Goal: Task Accomplishment & Management: Use online tool/utility

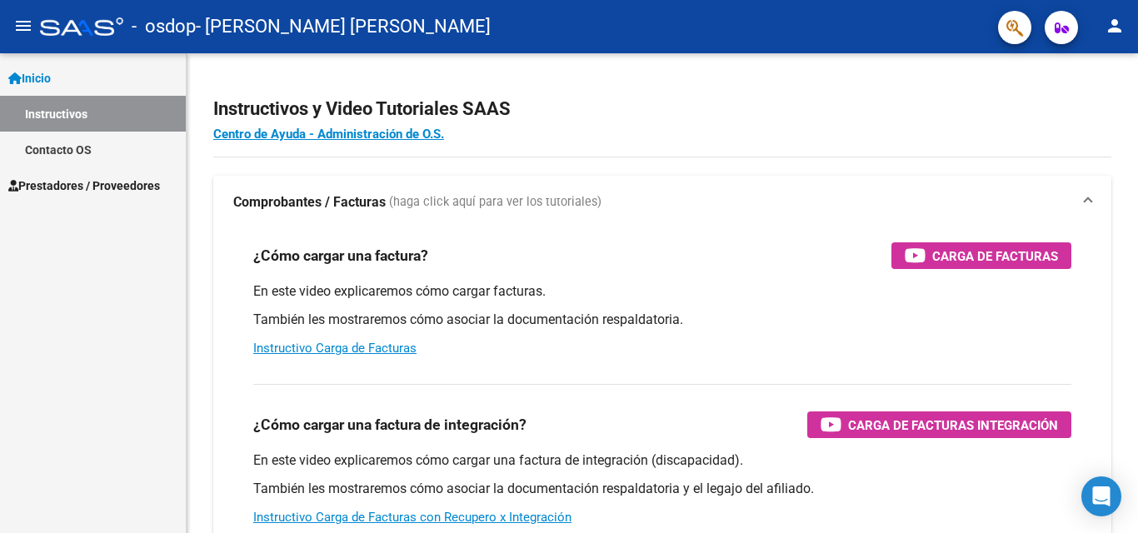
click at [92, 184] on span "Prestadores / Proveedores" at bounding box center [84, 186] width 152 height 18
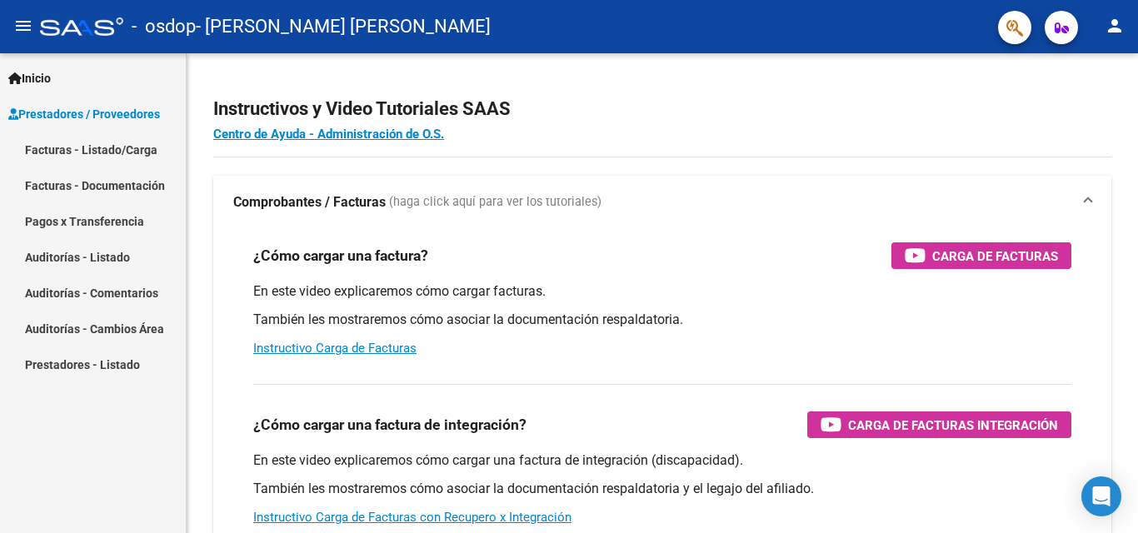
click at [63, 145] on link "Facturas - Listado/Carga" at bounding box center [93, 150] width 186 height 36
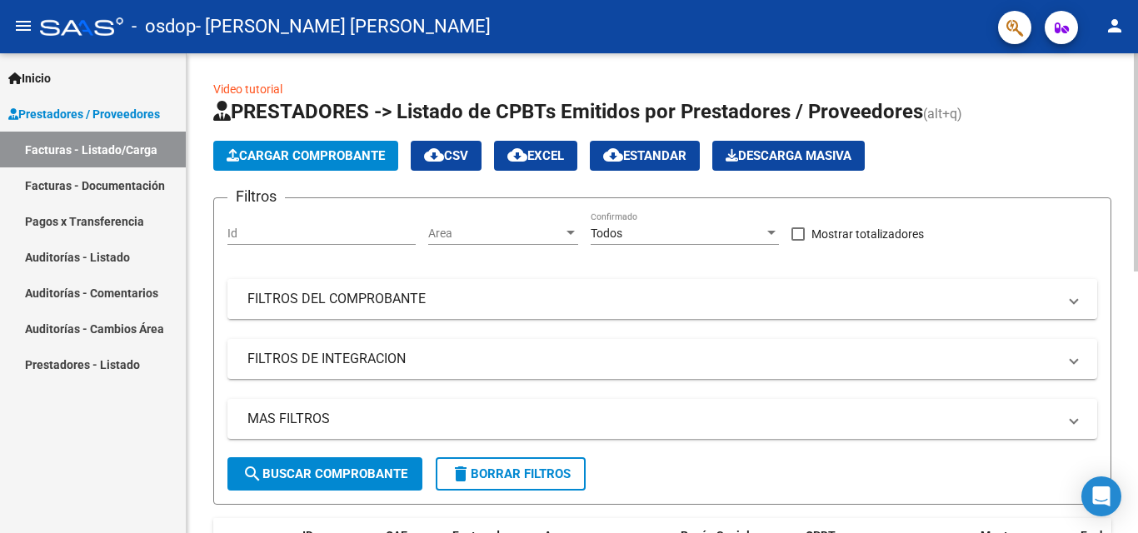
click at [1074, 299] on span at bounding box center [1074, 299] width 7 height 18
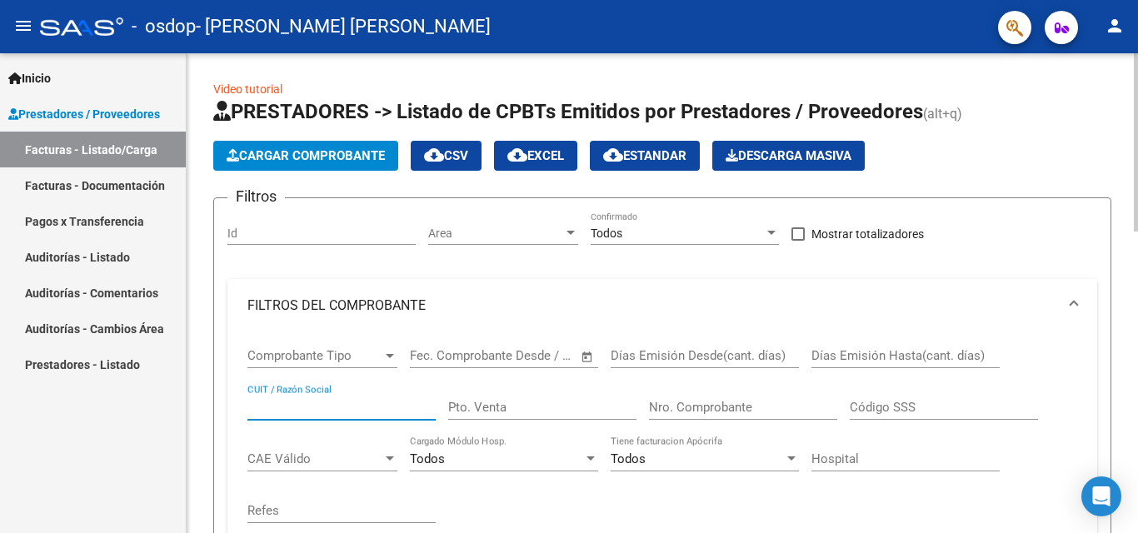
click at [336, 400] on input "CUIT / Razón Social" at bounding box center [341, 407] width 188 height 15
click at [279, 413] on input "CUIT / Razón Social" at bounding box center [341, 407] width 188 height 15
paste input "20330264137"
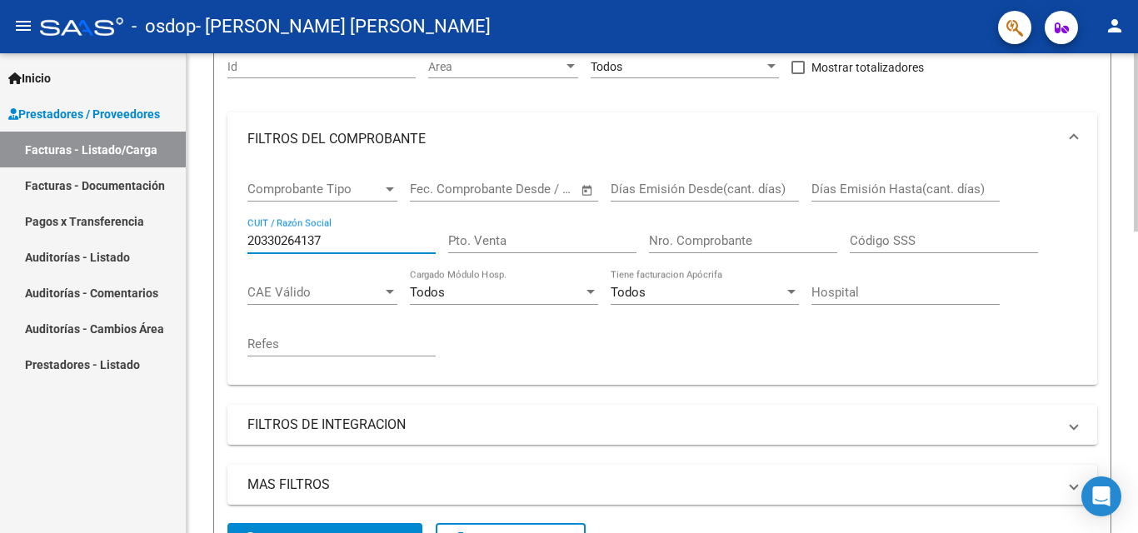
scroll to position [250, 0]
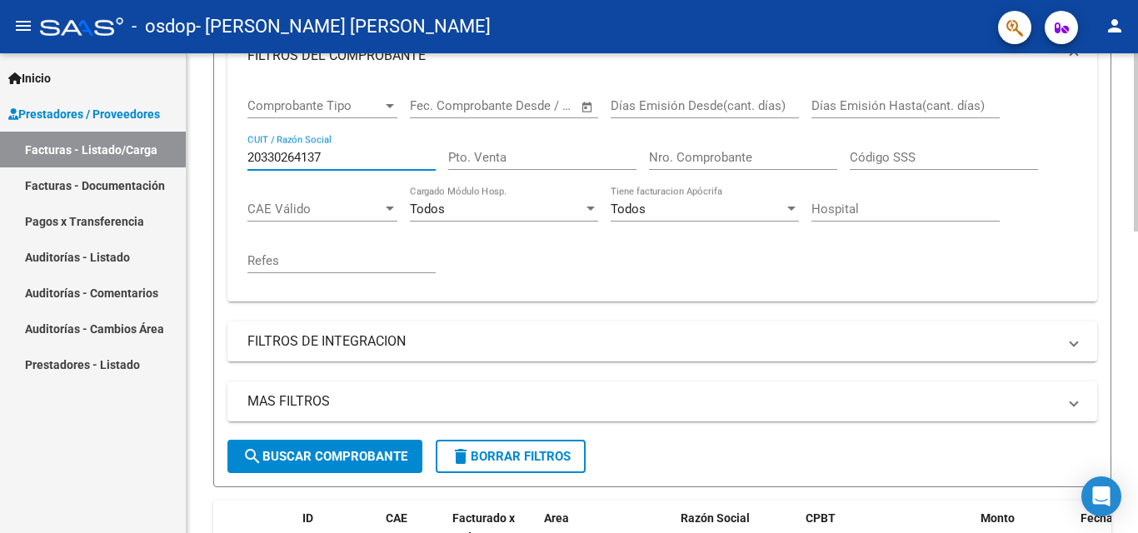
type input "20330264137"
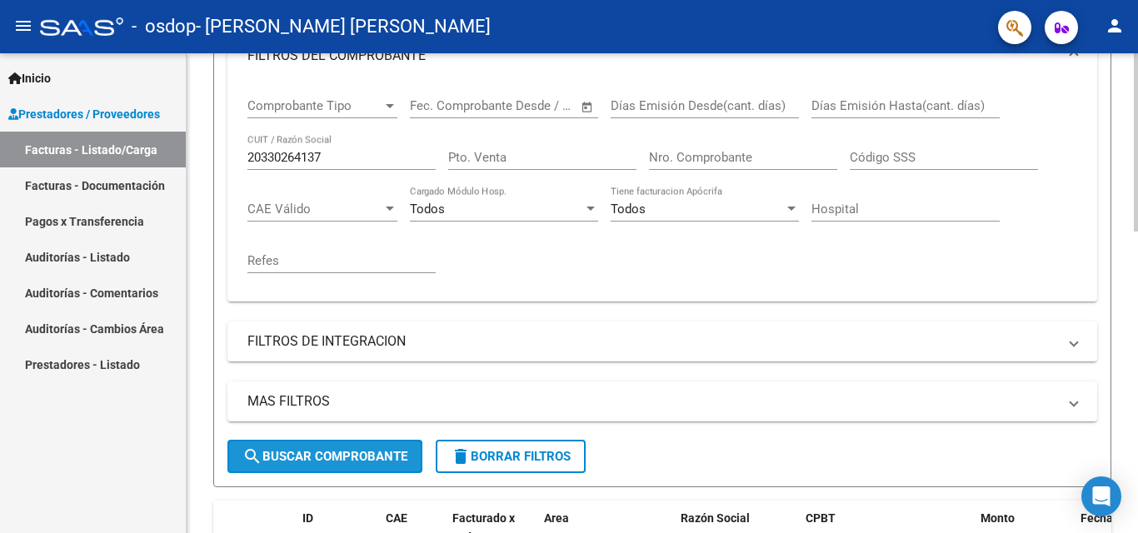
click at [342, 457] on span "search Buscar Comprobante" at bounding box center [324, 456] width 165 height 15
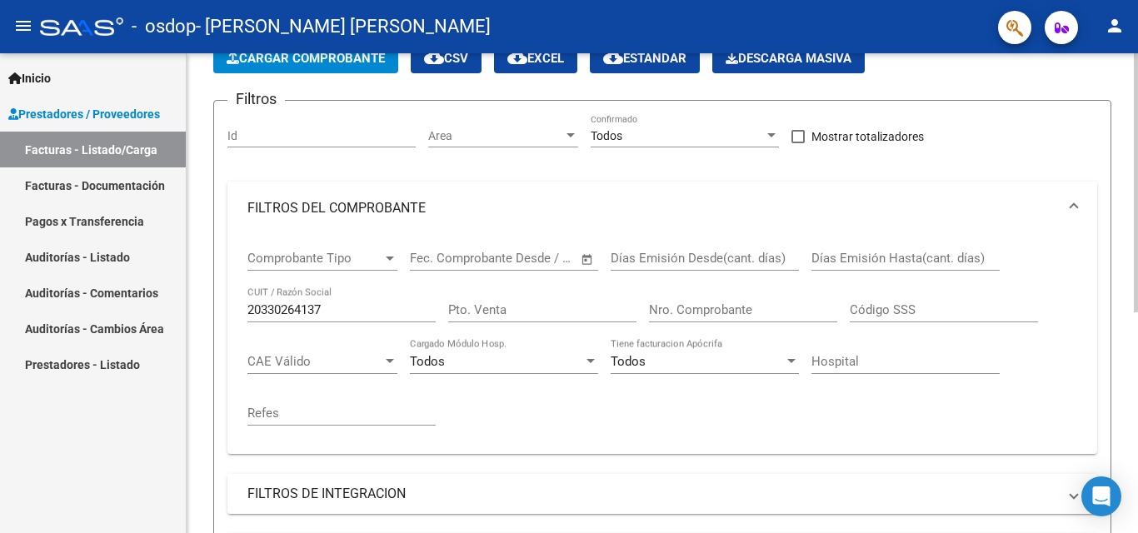
scroll to position [83, 0]
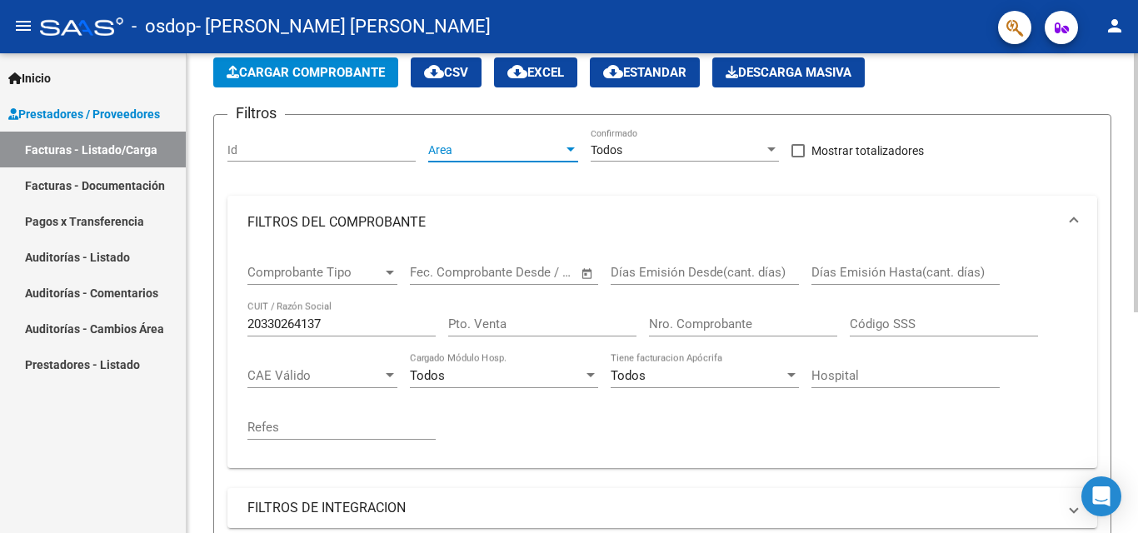
click at [573, 150] on div at bounding box center [571, 149] width 8 height 4
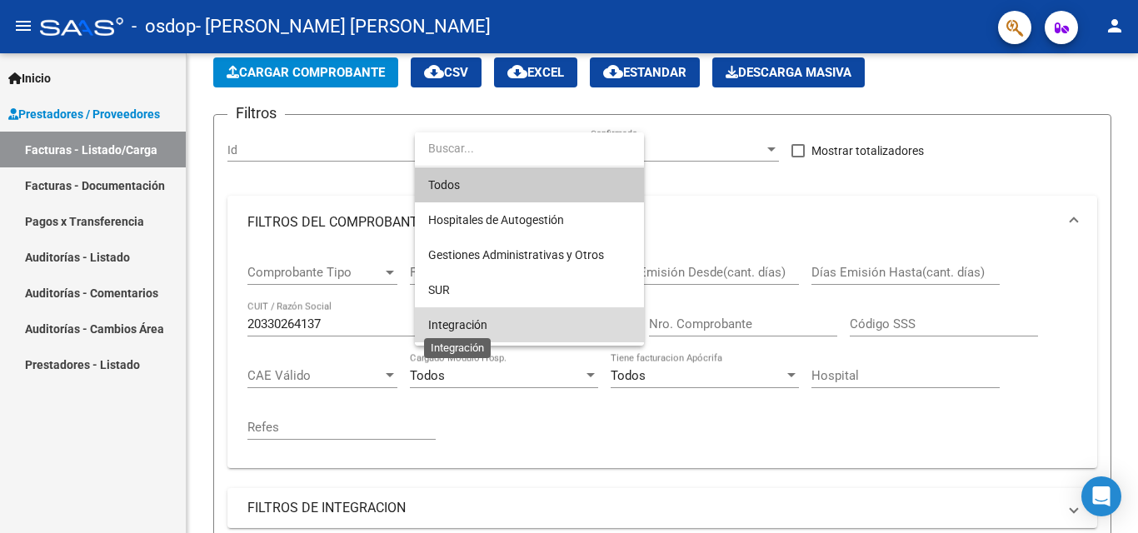
click at [464, 318] on span "Integración" at bounding box center [457, 324] width 59 height 13
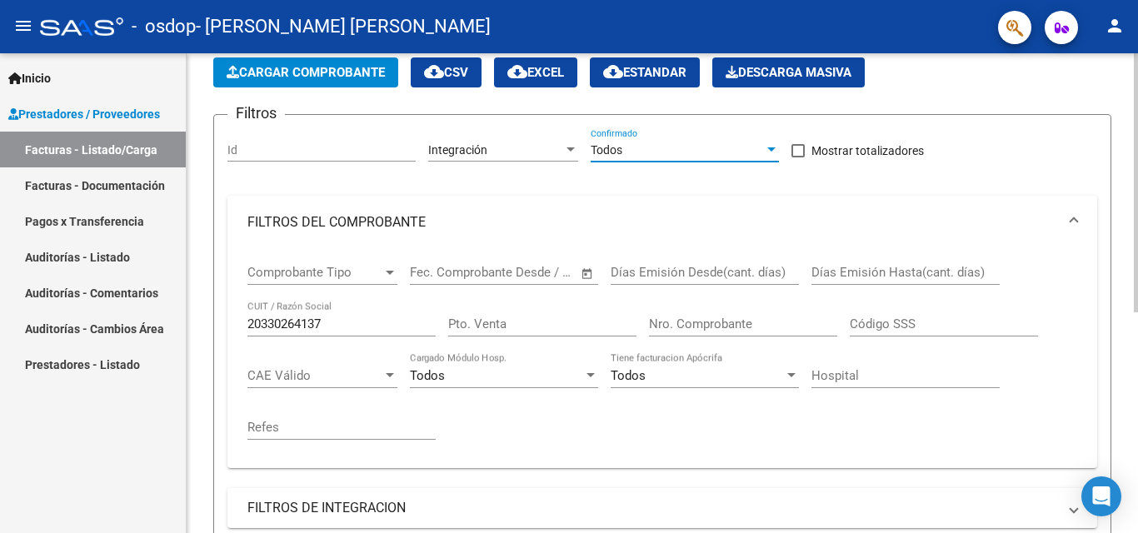
click at [772, 147] on div at bounding box center [771, 149] width 8 height 4
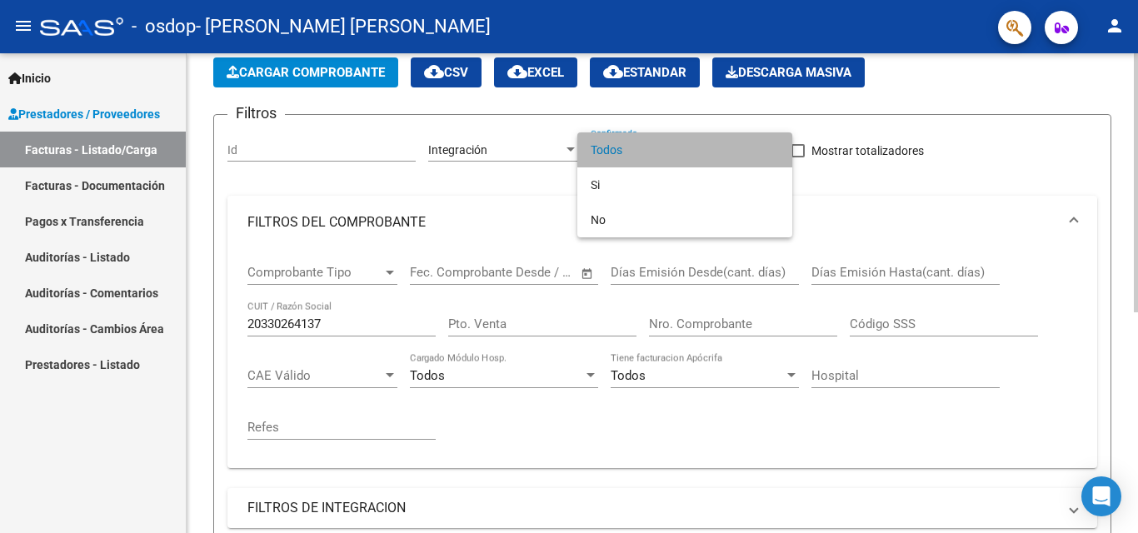
click at [772, 147] on span "Todos" at bounding box center [685, 149] width 188 height 35
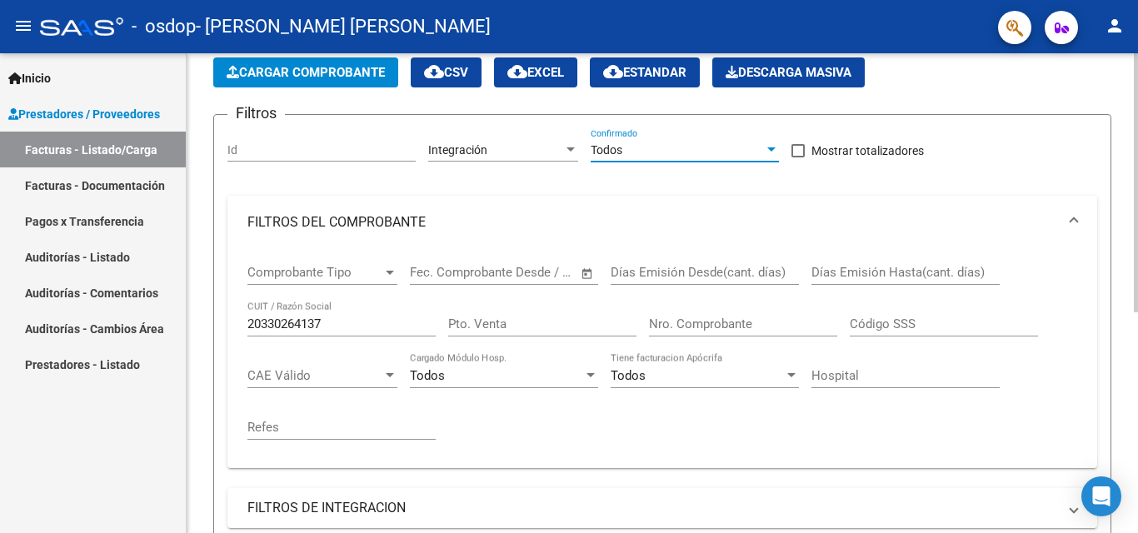
scroll to position [250, 0]
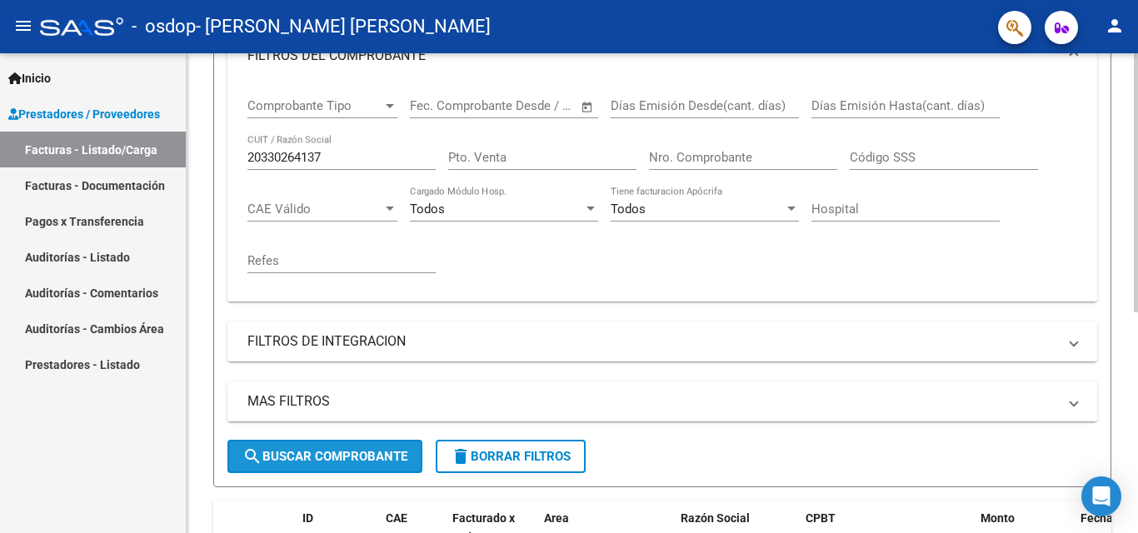
click at [310, 450] on span "search Buscar Comprobante" at bounding box center [324, 456] width 165 height 15
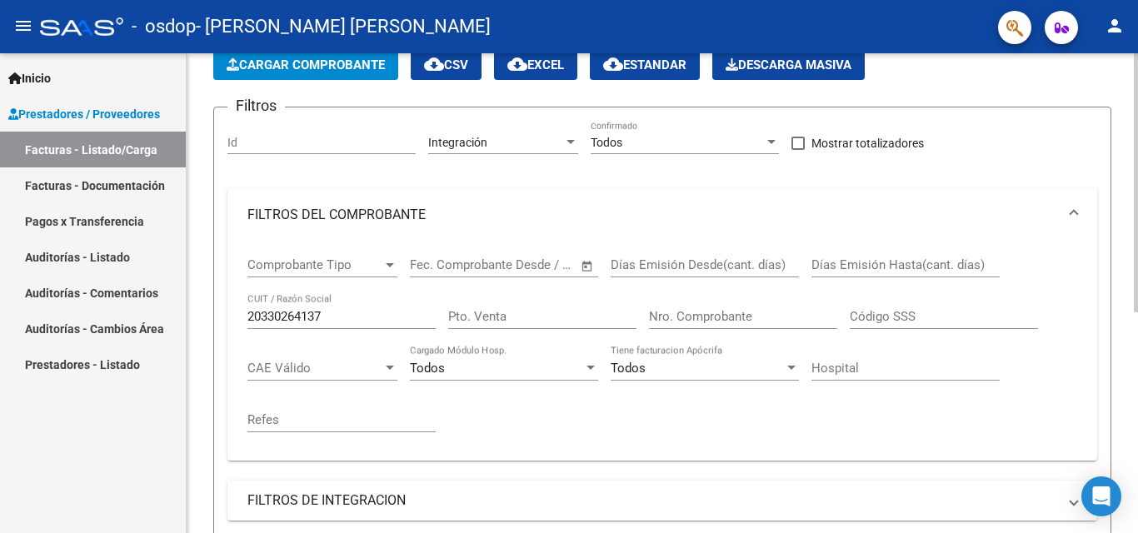
scroll to position [83, 0]
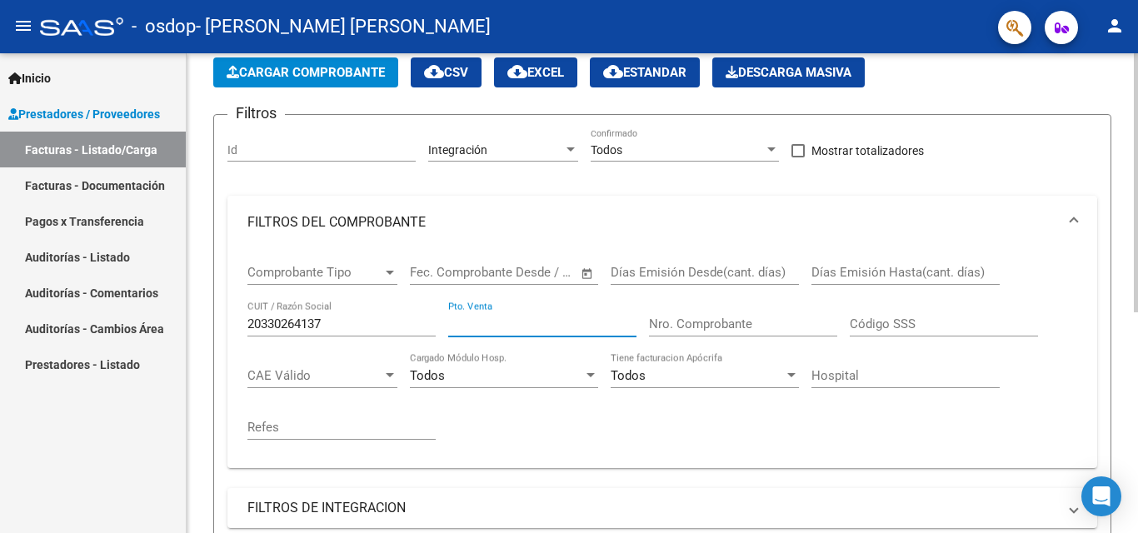
click at [486, 323] on input "Pto. Venta" at bounding box center [542, 324] width 188 height 15
paste input "0001"
type input "0001"
click at [696, 317] on input "Nro. Comprobante" at bounding box center [743, 324] width 188 height 15
paste input "00000682"
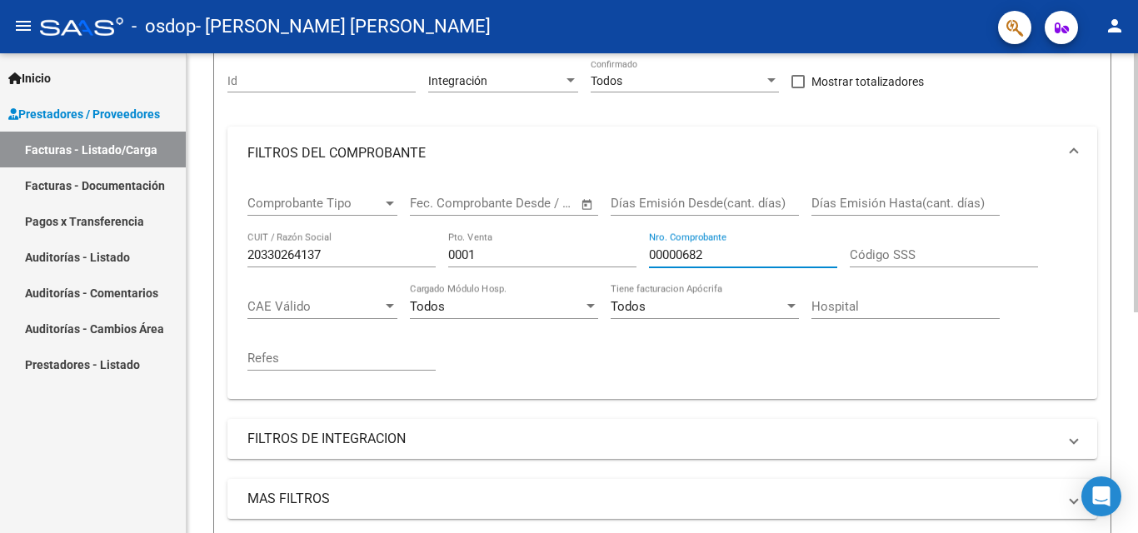
scroll to position [250, 0]
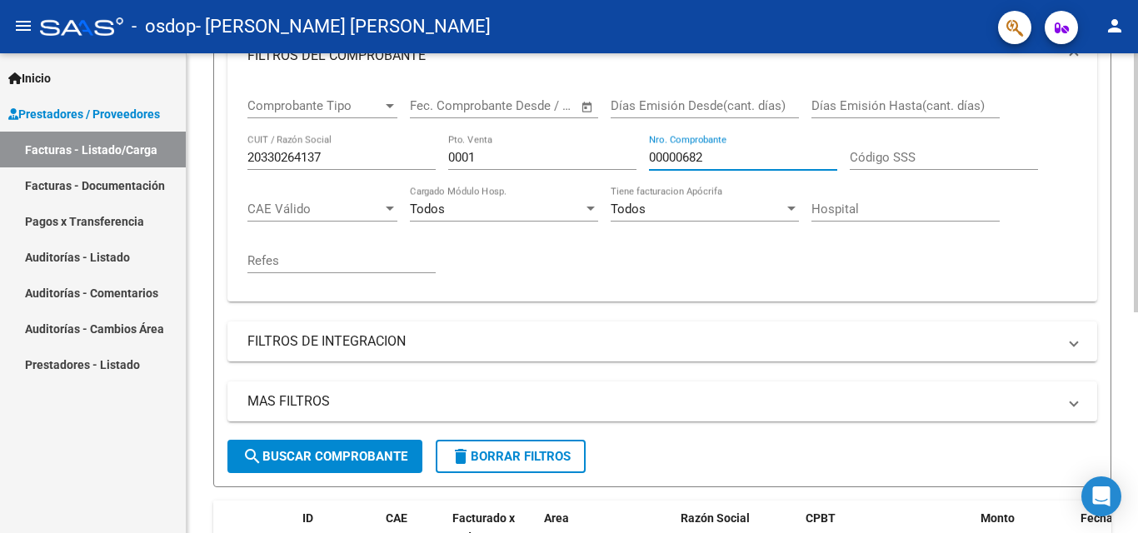
type input "00000682"
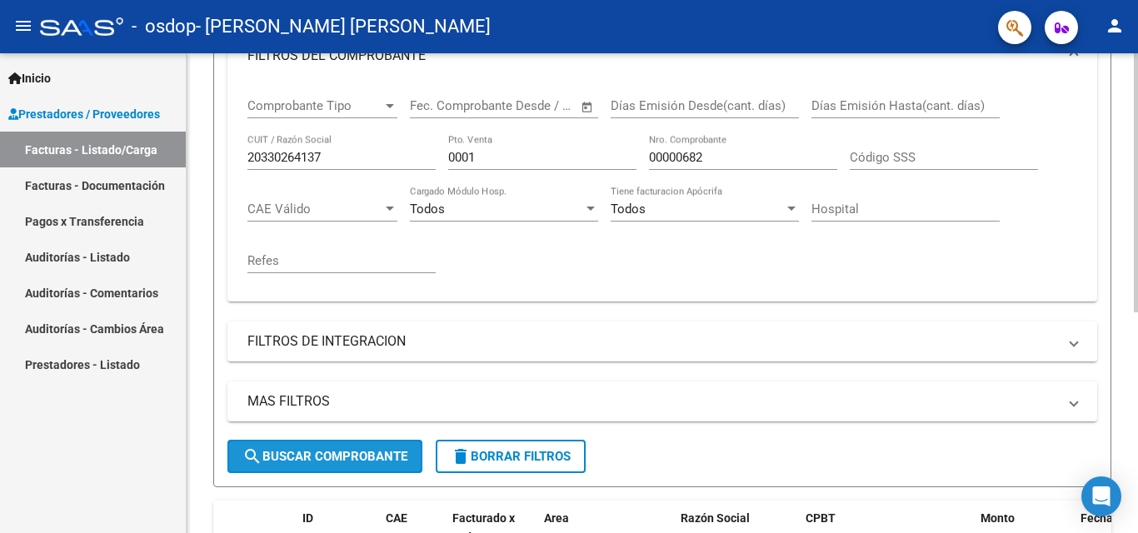
click at [330, 456] on span "search Buscar Comprobante" at bounding box center [324, 456] width 165 height 15
click at [1077, 344] on mat-expansion-panel-header "FILTROS DE INTEGRACION" at bounding box center [662, 342] width 870 height 40
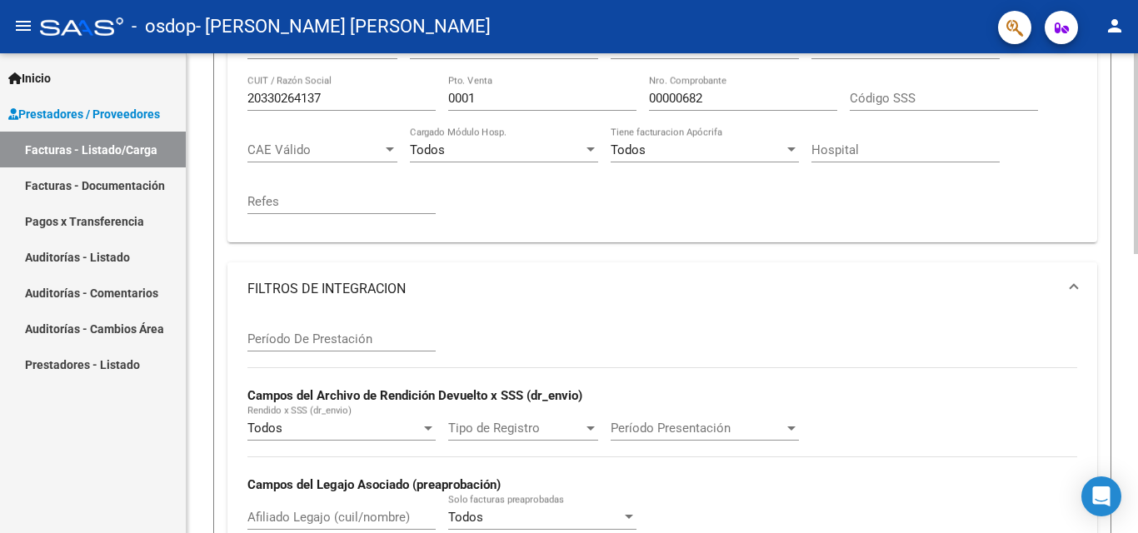
scroll to position [333, 0]
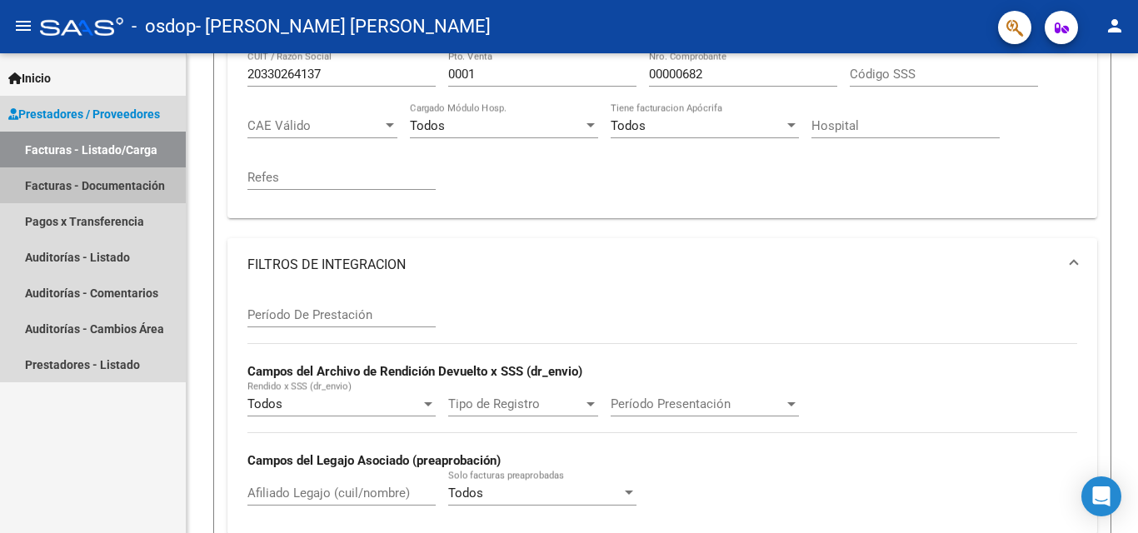
click at [70, 187] on link "Facturas - Documentación" at bounding box center [93, 185] width 186 height 36
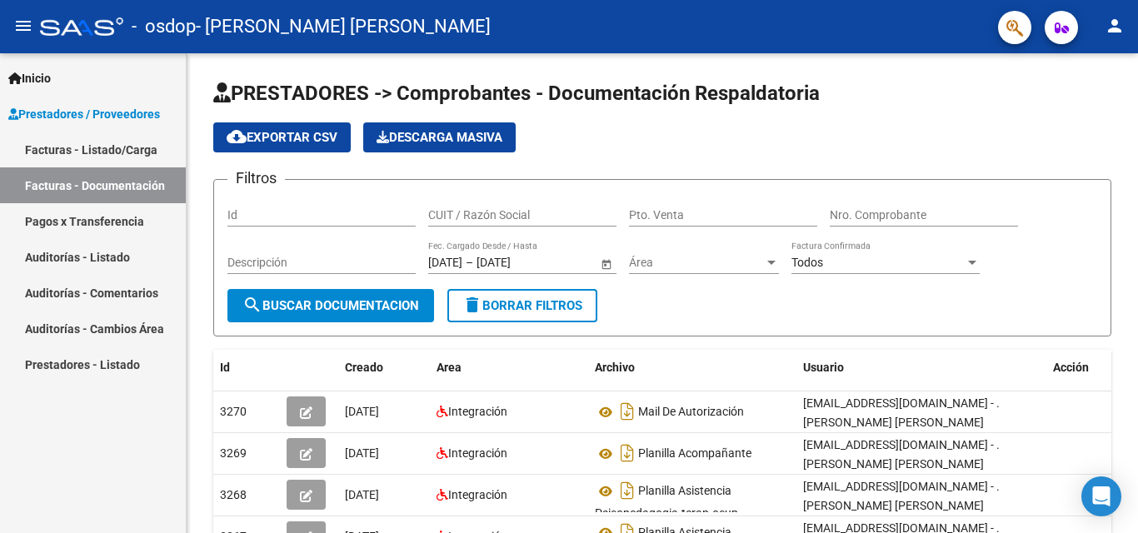
click at [1117, 25] on mat-icon "person" at bounding box center [1115, 26] width 20 height 20
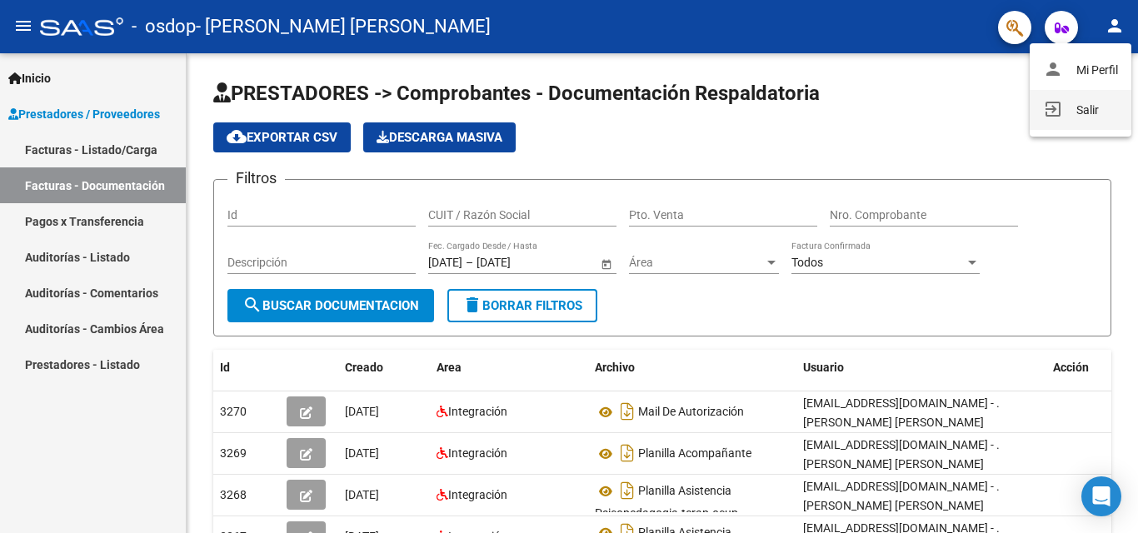
click at [1086, 111] on button "exit_to_app Salir" at bounding box center [1081, 110] width 102 height 40
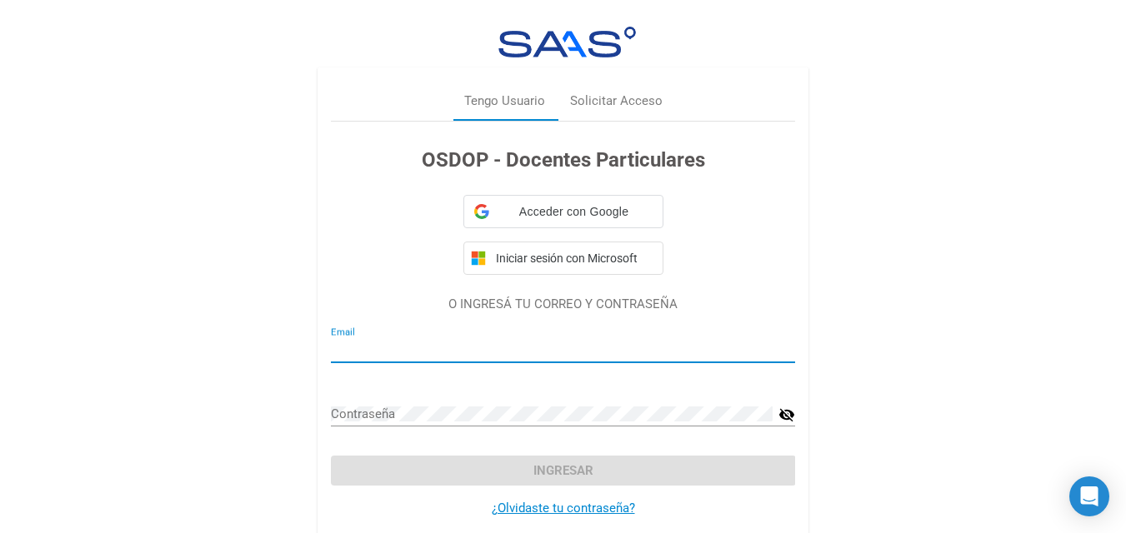
type input "[PERSON_NAME][EMAIL_ADDRESS][DOMAIN_NAME]"
